Goal: Task Accomplishment & Management: Complete application form

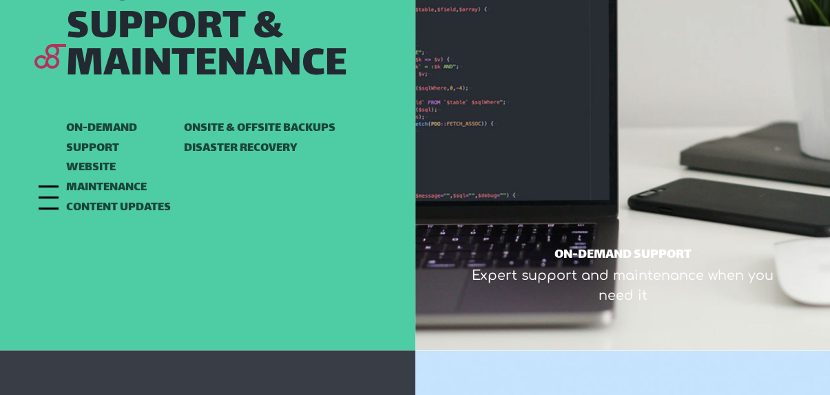
scroll to position [1158, 0]
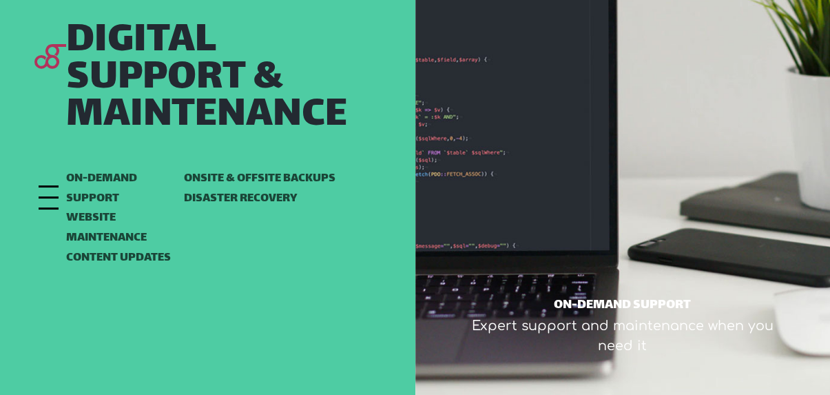
click at [50, 187] on div at bounding box center [49, 186] width 20 height 2
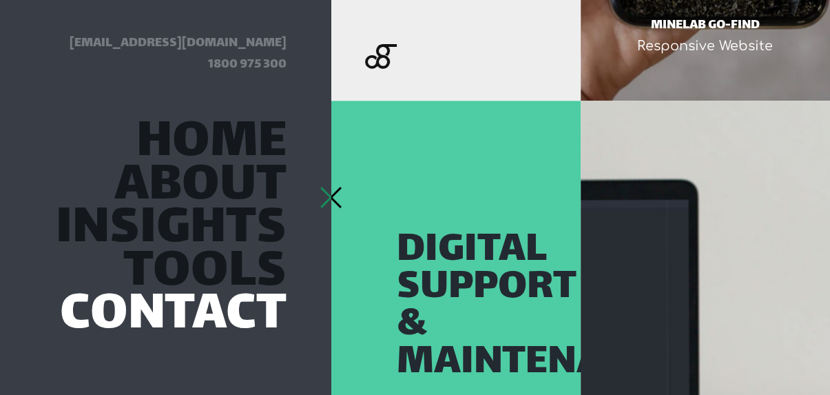
click at [225, 317] on link "Contact" at bounding box center [173, 316] width 227 height 37
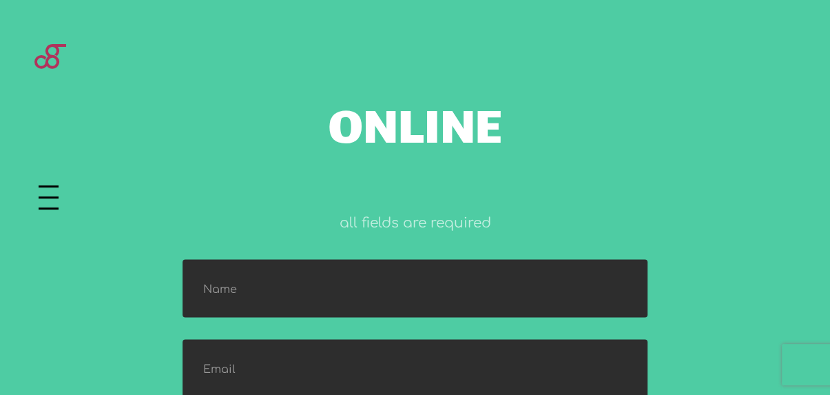
scroll to position [1516, 0]
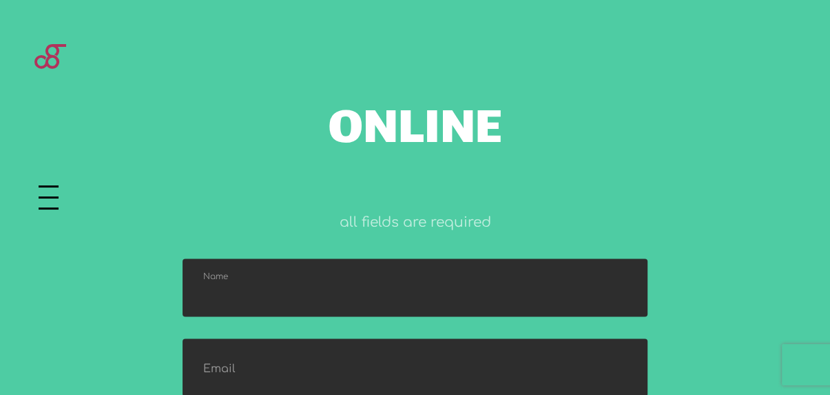
click at [278, 258] on input "text" at bounding box center [415, 287] width 465 height 58
type input "Sharon Collins"
click at [307, 338] on input "email" at bounding box center [415, 367] width 465 height 58
type input "sharoncollins@webgritymemo.com"
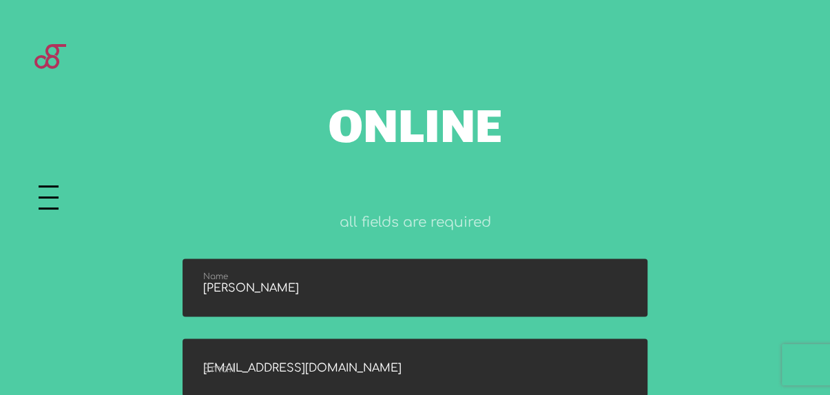
type input "3340073326"
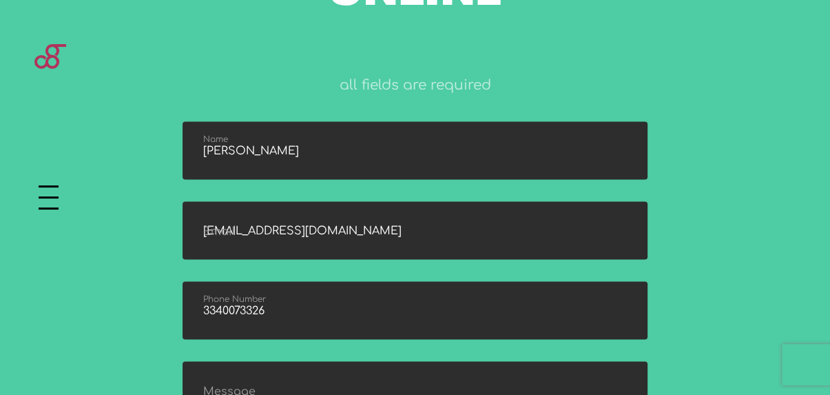
scroll to position [1654, 0]
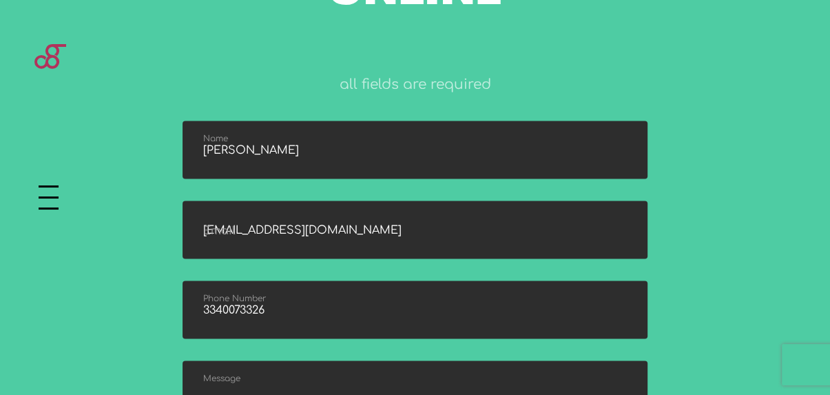
paste textarea "Hello, Our free homepage design service offer is a great way for you to see how…"
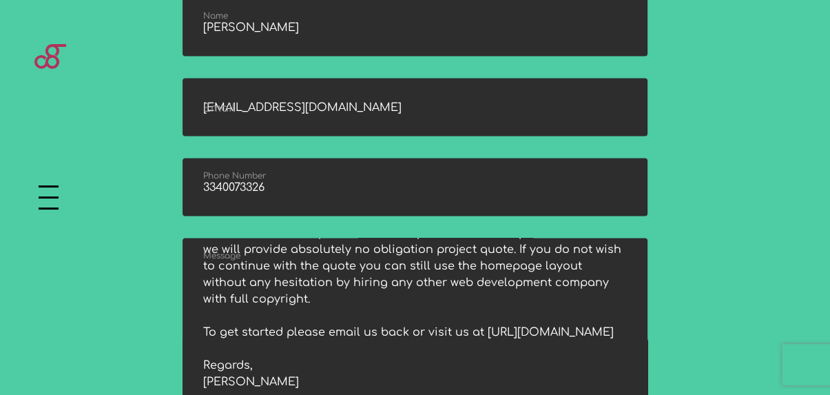
scroll to position [1806, 0]
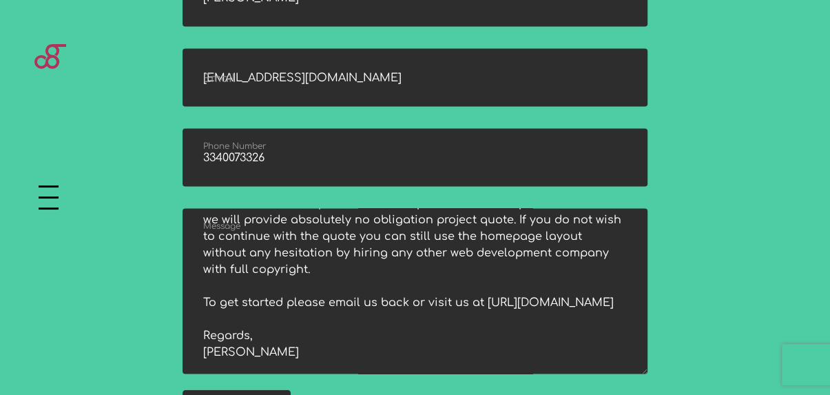
type textarea "Hello, Our free homepage design service offer is a great way for you to see how…"
